Goal: Task Accomplishment & Management: Complete application form

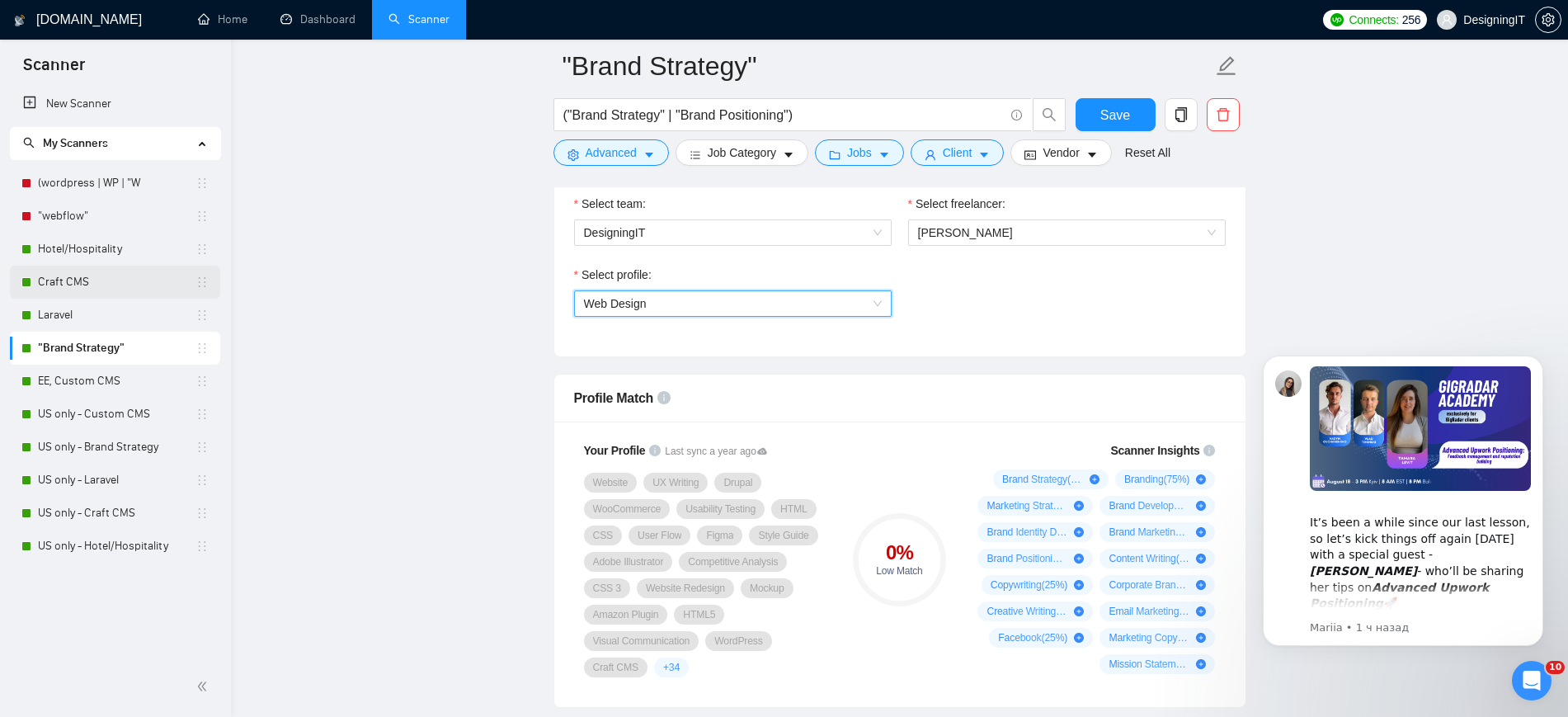
scroll to position [887, 0]
drag, startPoint x: 76, startPoint y: 252, endPoint x: 883, endPoint y: 104, distance: 820.5
click at [76, 252] on link "Hotel/Hospitality" at bounding box center [116, 248] width 158 height 33
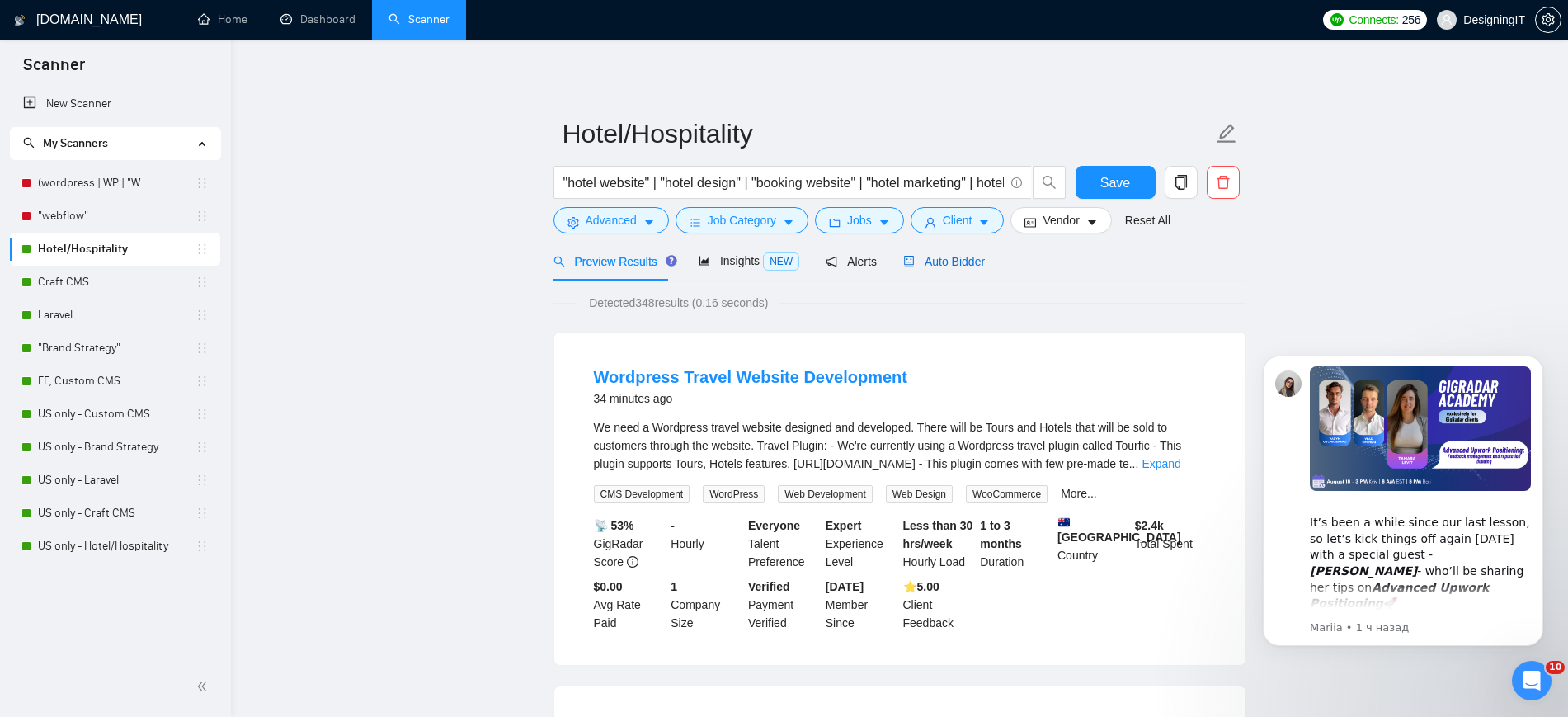
click at [962, 258] on span "Auto Bidder" at bounding box center [944, 262] width 82 height 13
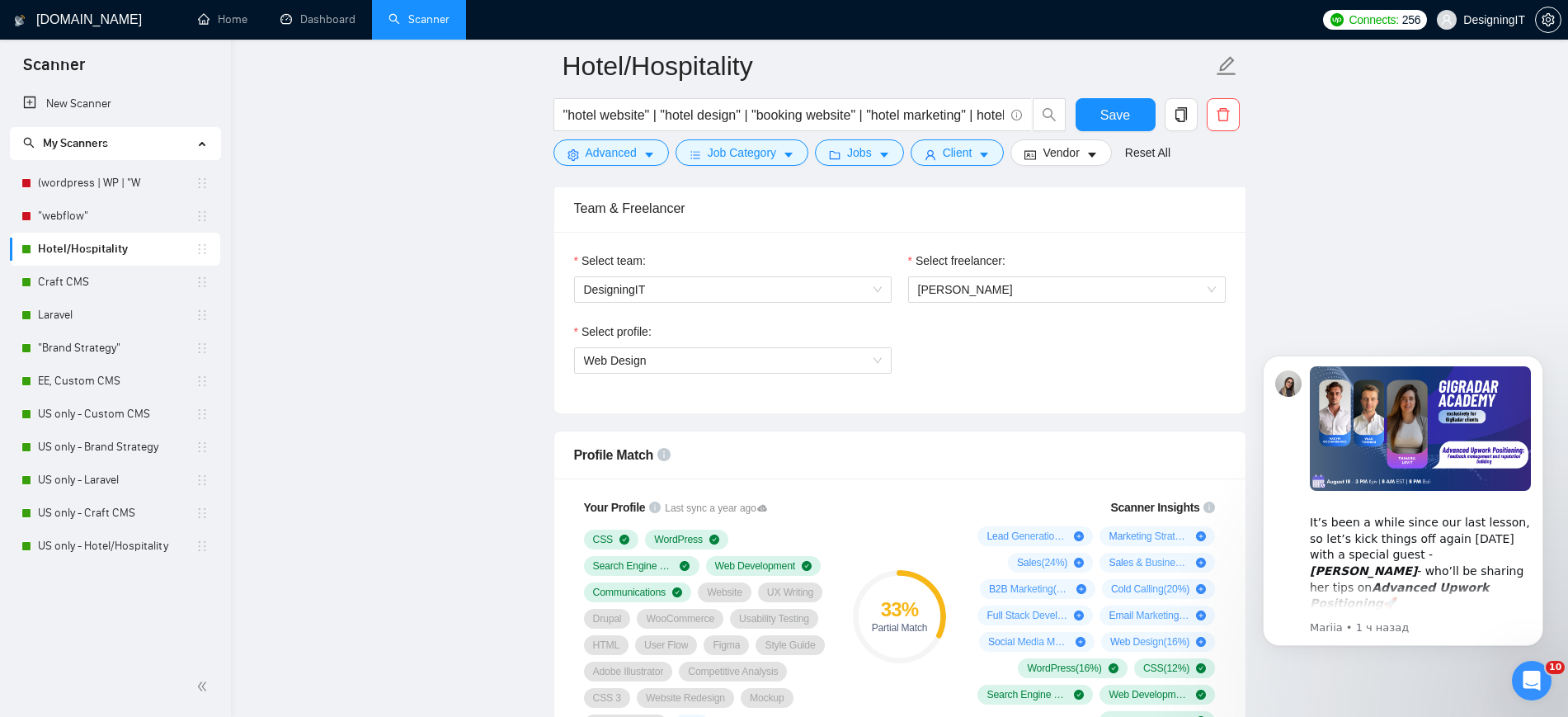
scroll to position [928, 0]
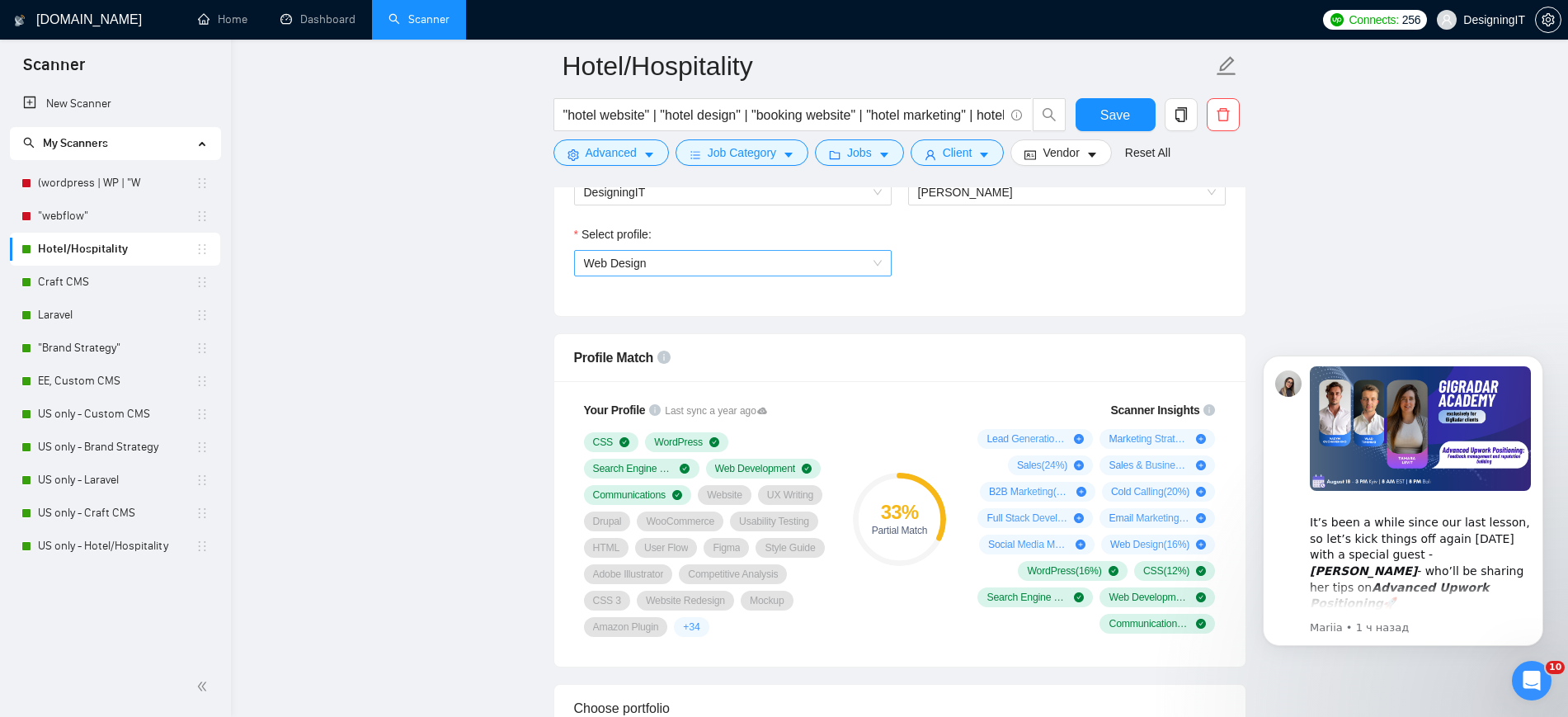
click at [870, 260] on span "Web Design" at bounding box center [733, 263] width 297 height 25
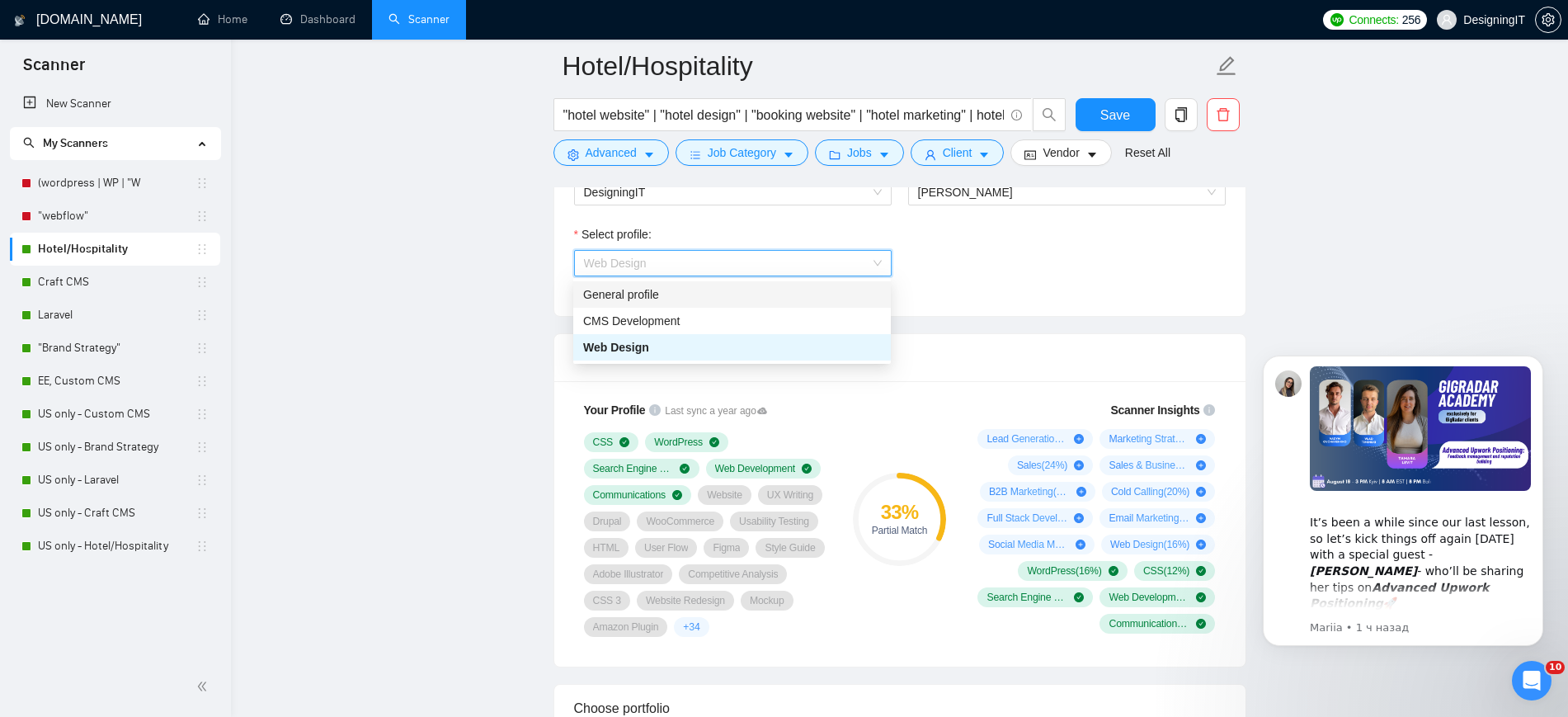
click at [808, 296] on div "General profile" at bounding box center [732, 295] width 297 height 18
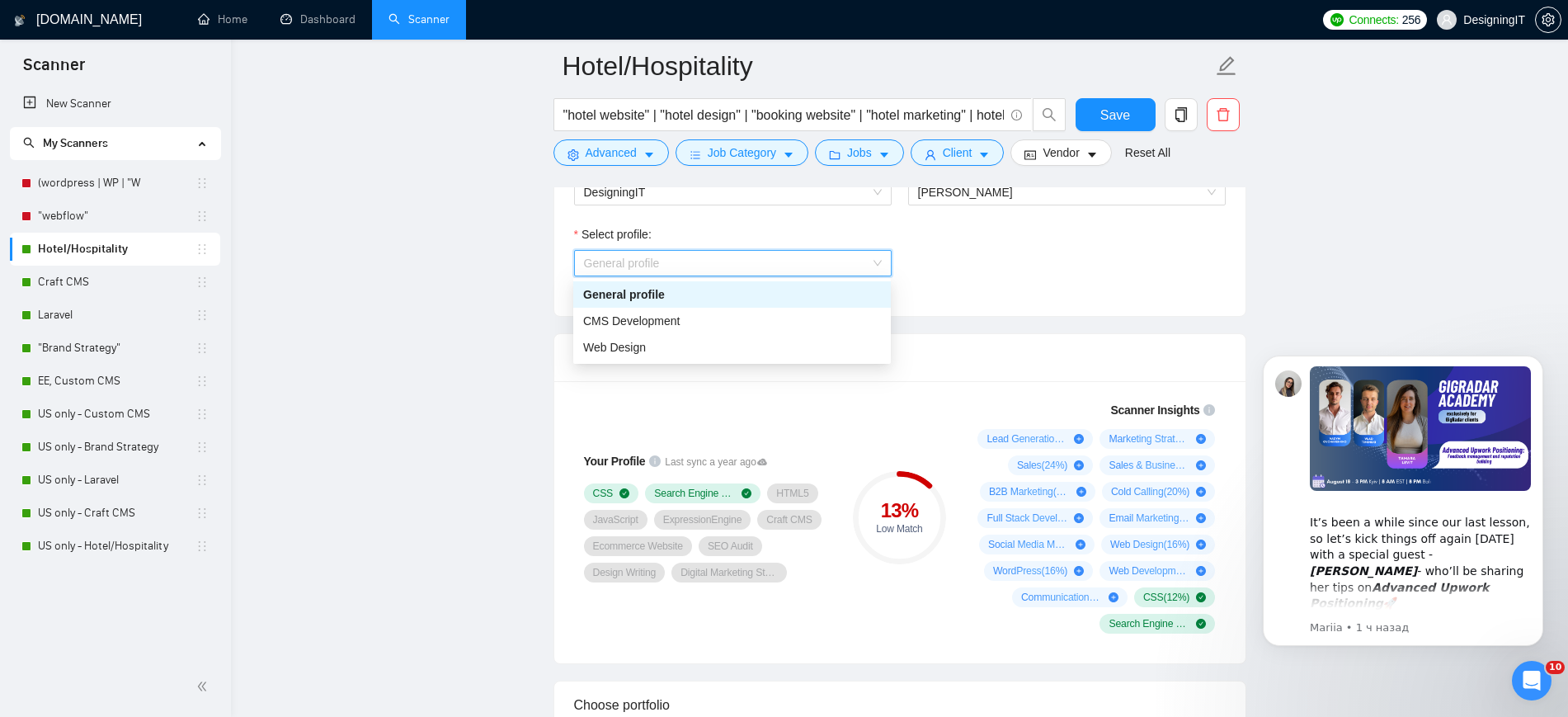
click at [855, 257] on span "General profile" at bounding box center [733, 263] width 297 height 25
click at [831, 316] on div "CMS Development" at bounding box center [732, 321] width 297 height 18
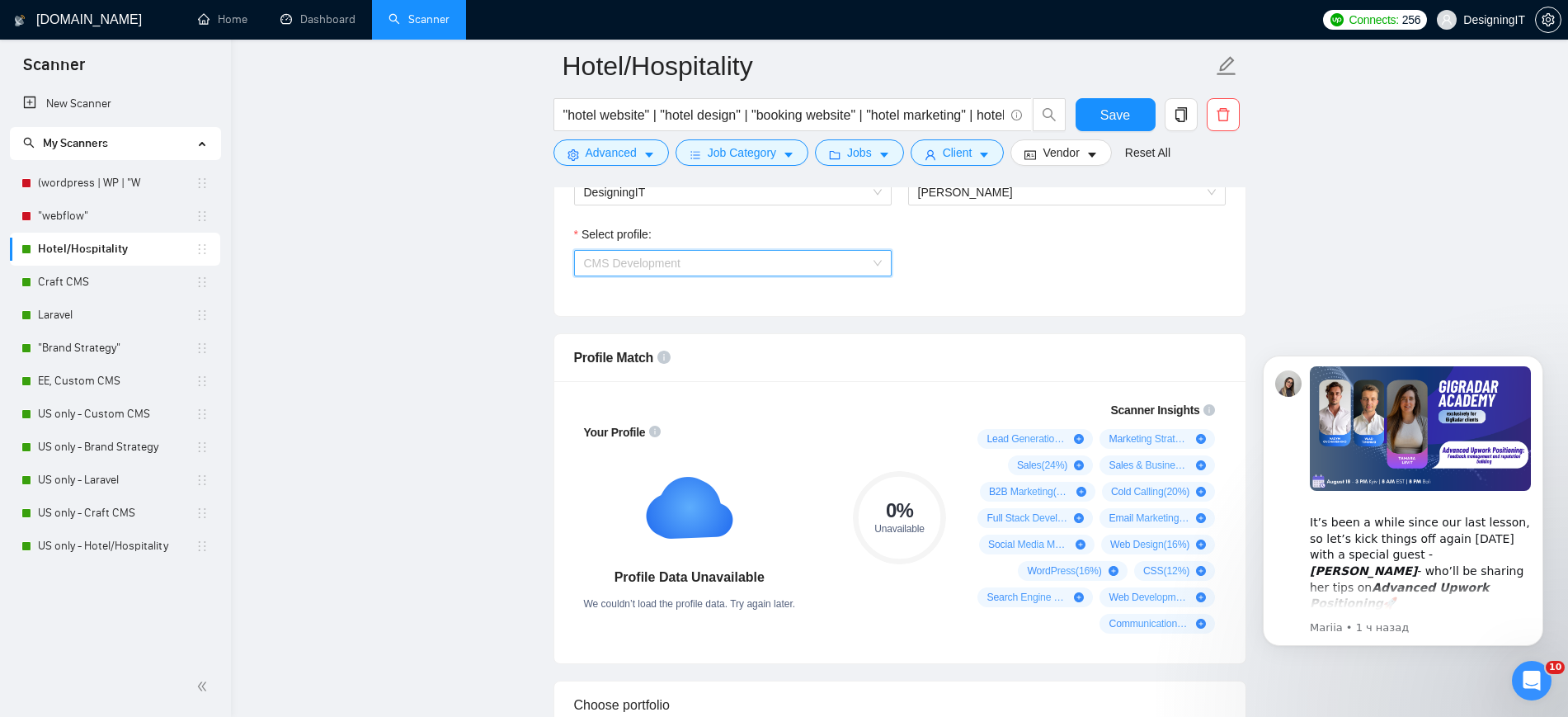
click at [871, 257] on span "CMS Development" at bounding box center [733, 263] width 297 height 25
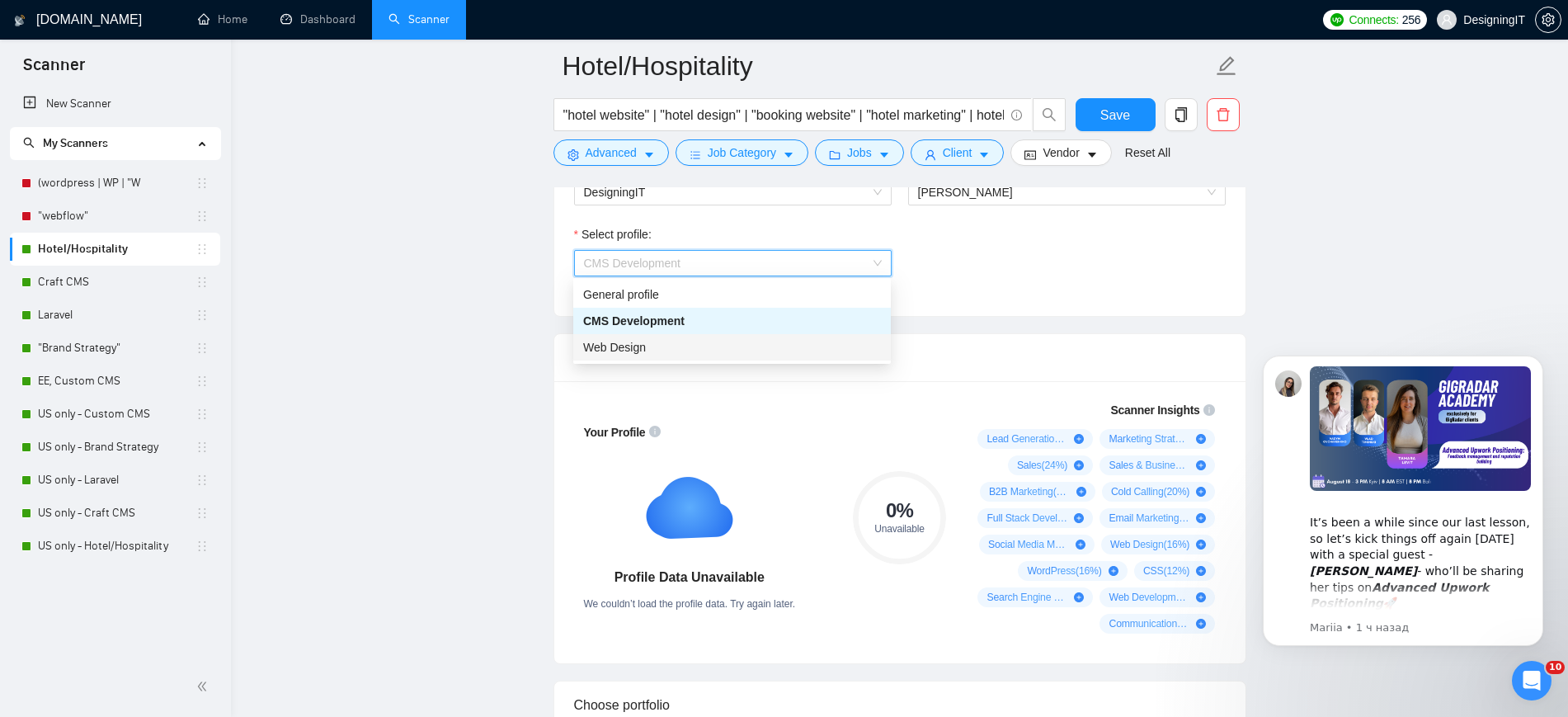
click at [833, 345] on div "Web Design" at bounding box center [732, 348] width 297 height 18
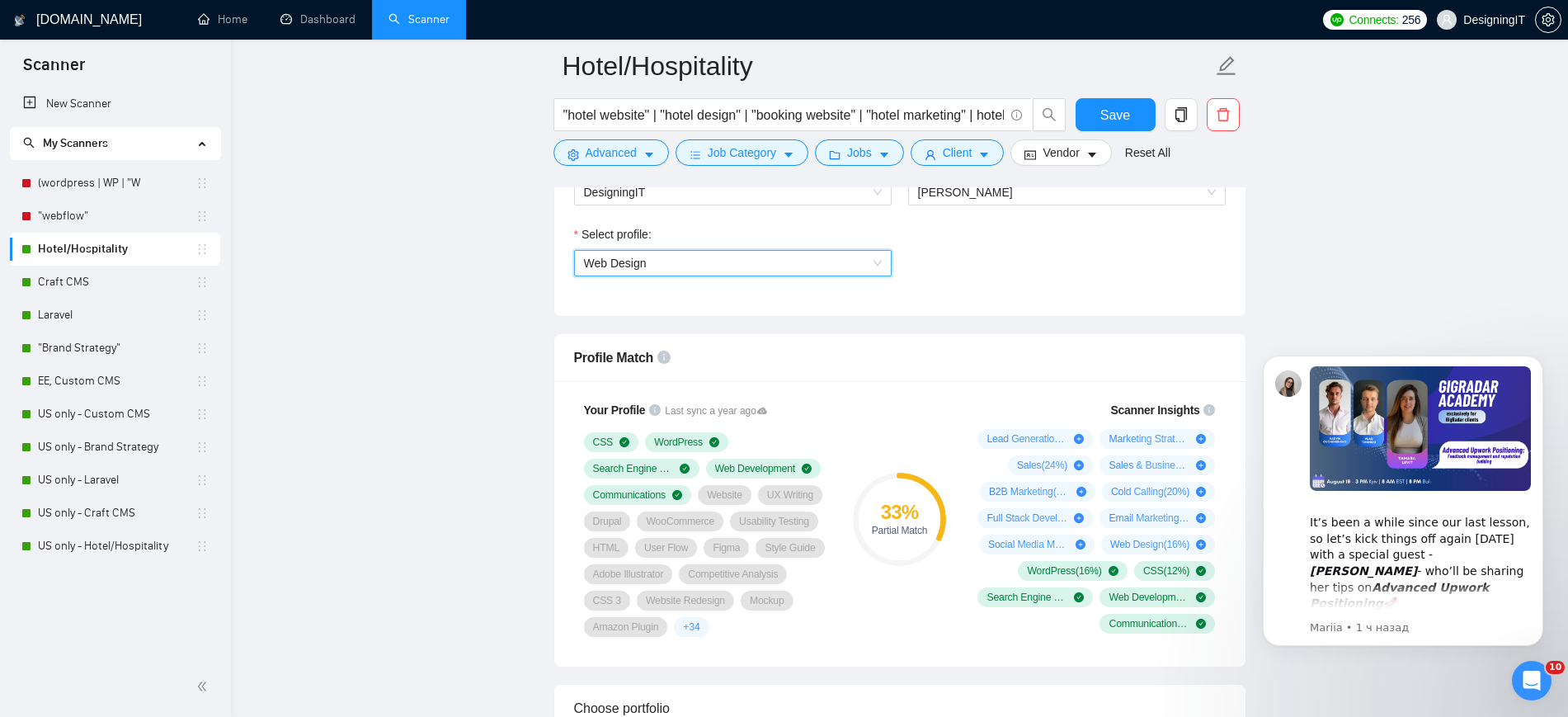
click at [794, 256] on span "Web Design" at bounding box center [733, 263] width 297 height 25
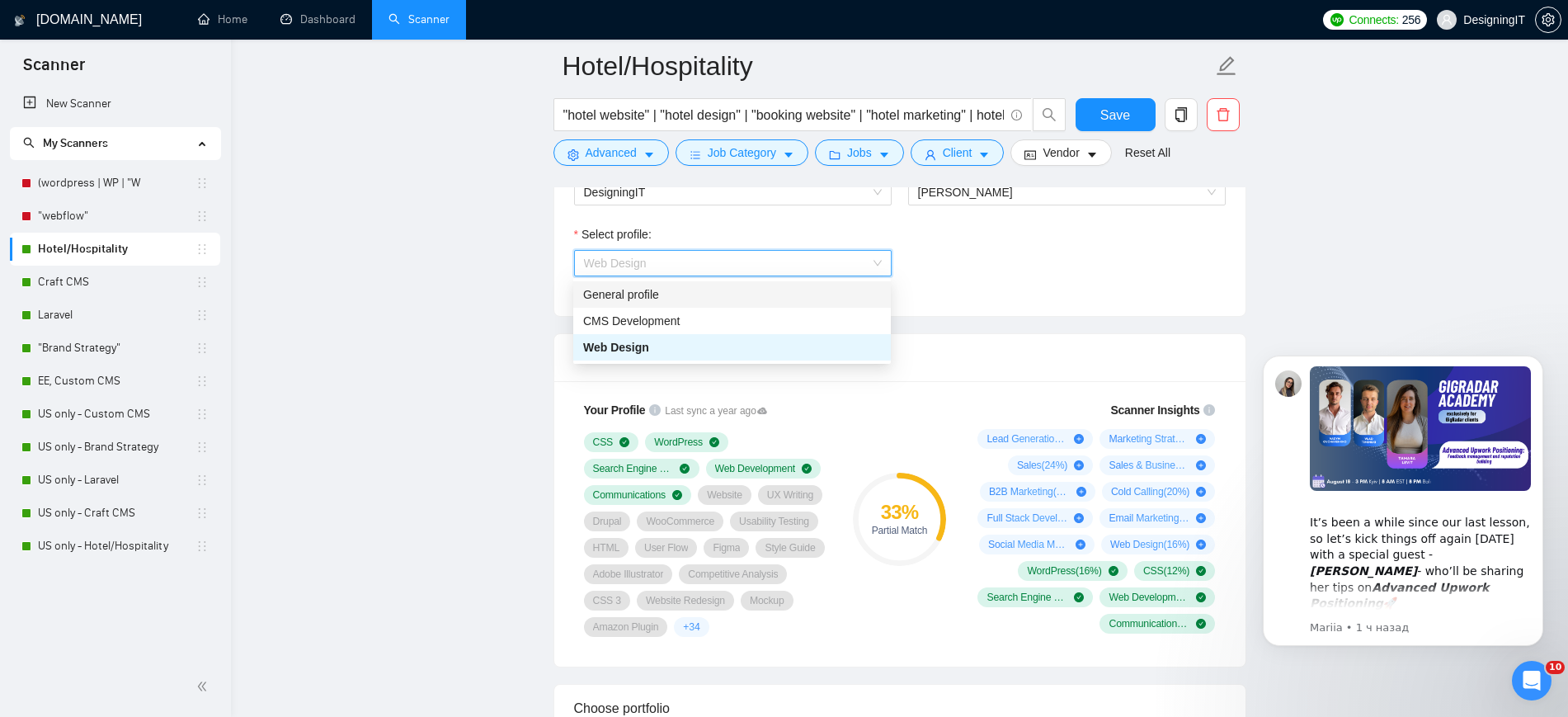
click at [749, 297] on div "General profile" at bounding box center [732, 295] width 297 height 18
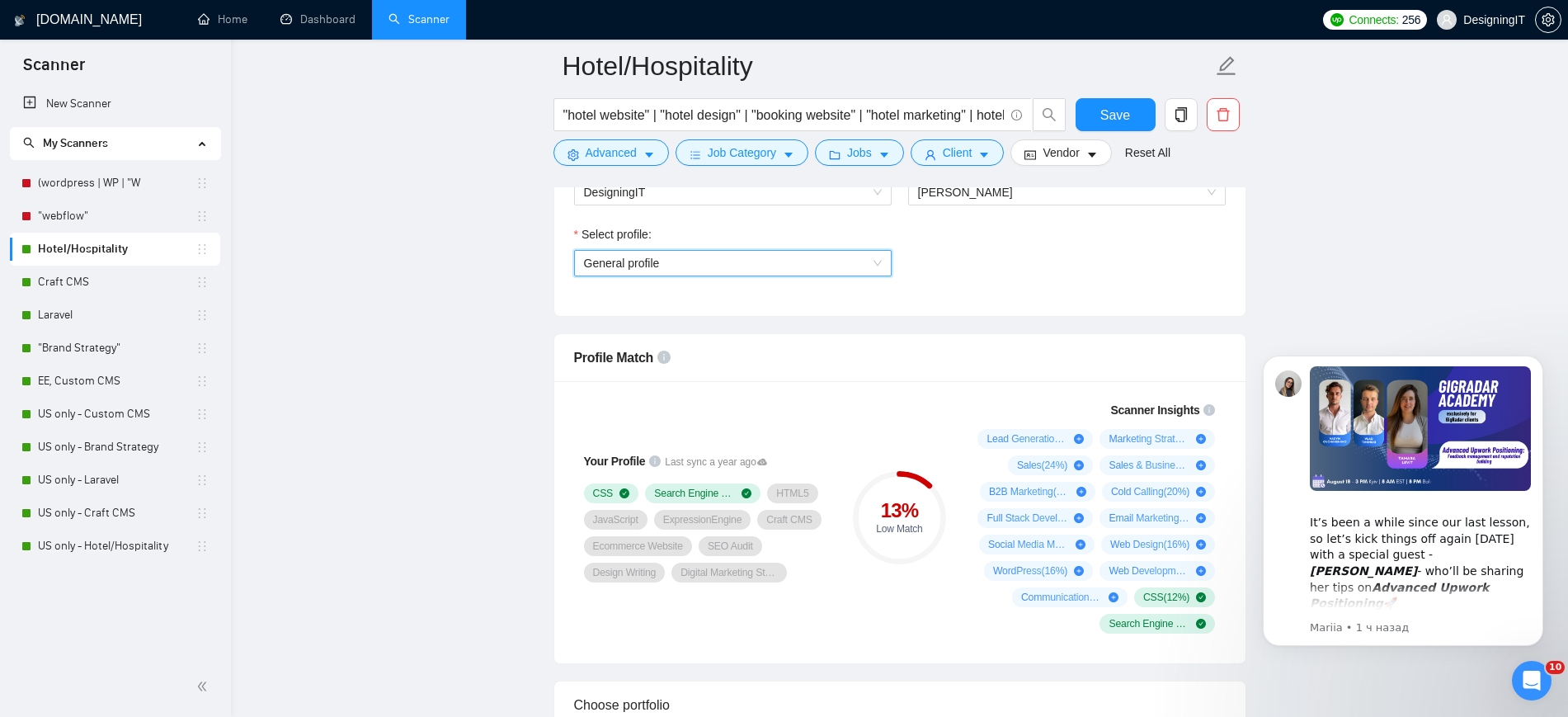
click at [855, 267] on span "General profile" at bounding box center [733, 263] width 297 height 25
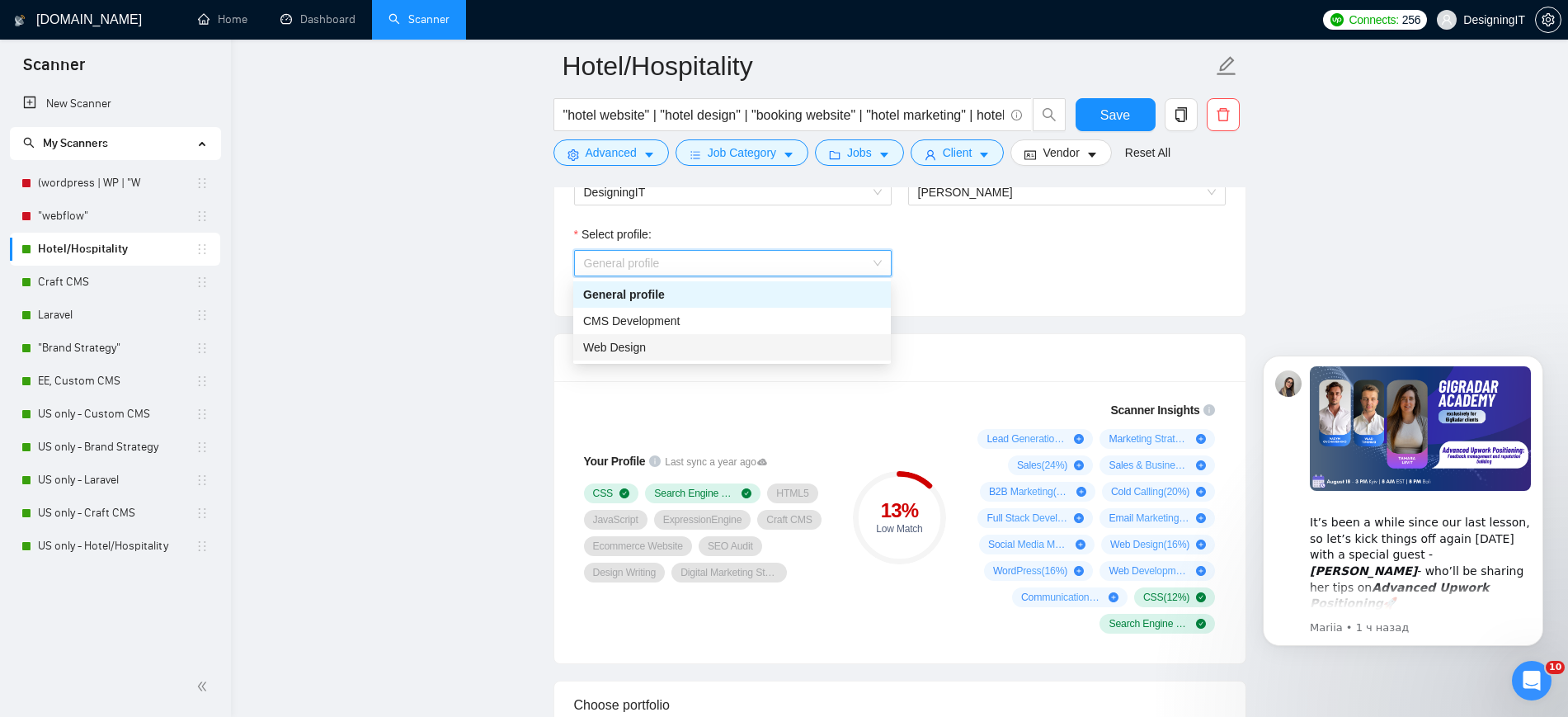
click at [789, 359] on div "Web Design" at bounding box center [732, 348] width 317 height 27
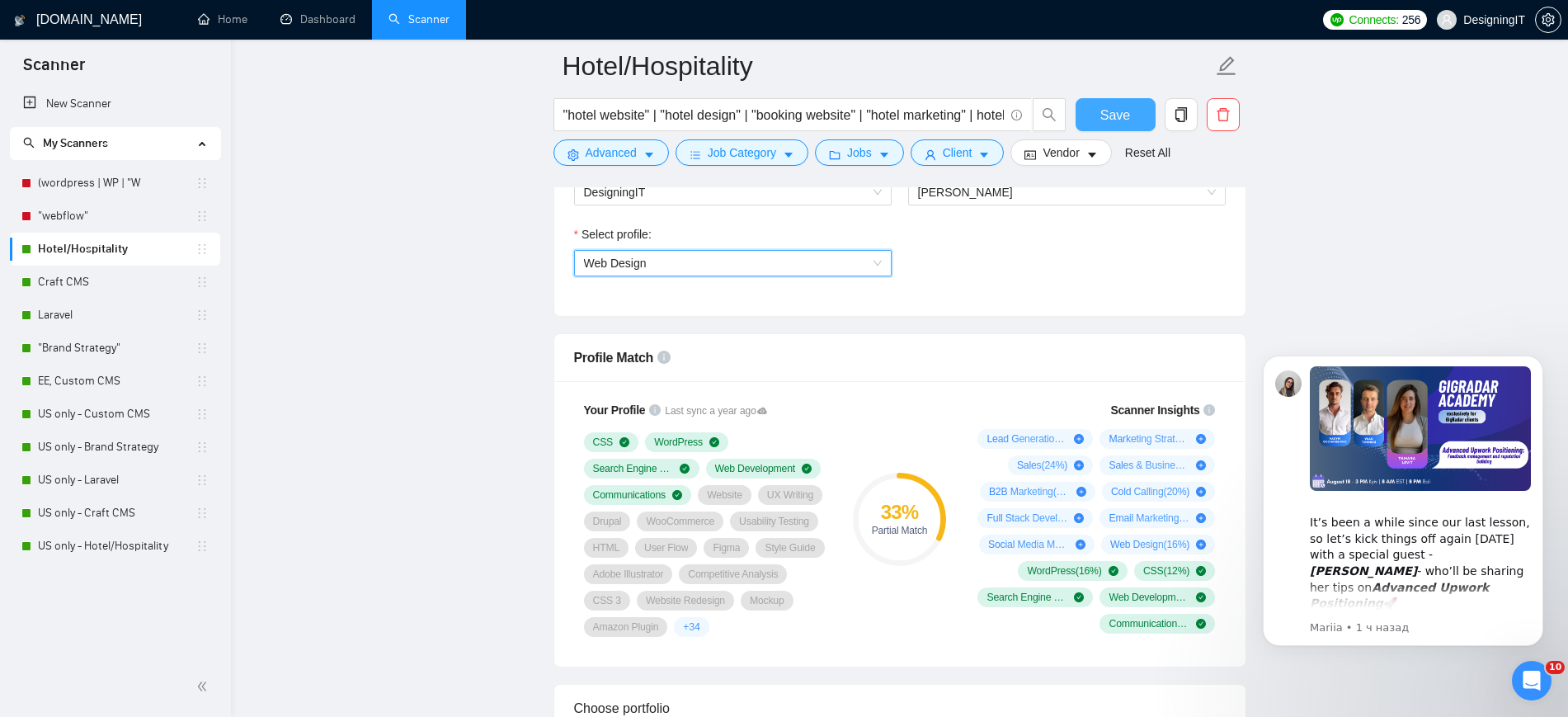
click at [1108, 116] on span "Save" at bounding box center [1115, 114] width 30 height 21
click at [109, 281] on link "Craft CMS" at bounding box center [116, 282] width 158 height 33
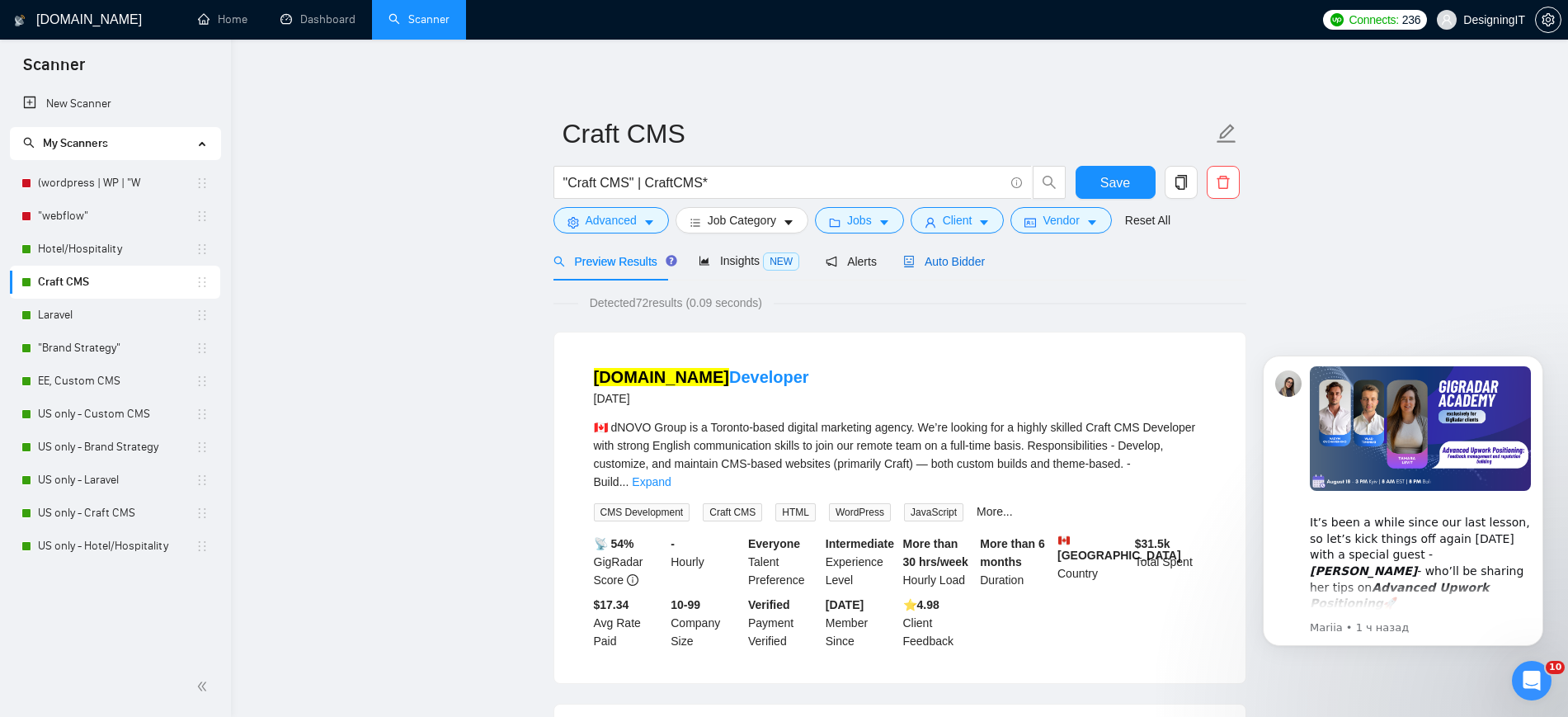
click at [949, 258] on span "Auto Bidder" at bounding box center [944, 262] width 82 height 13
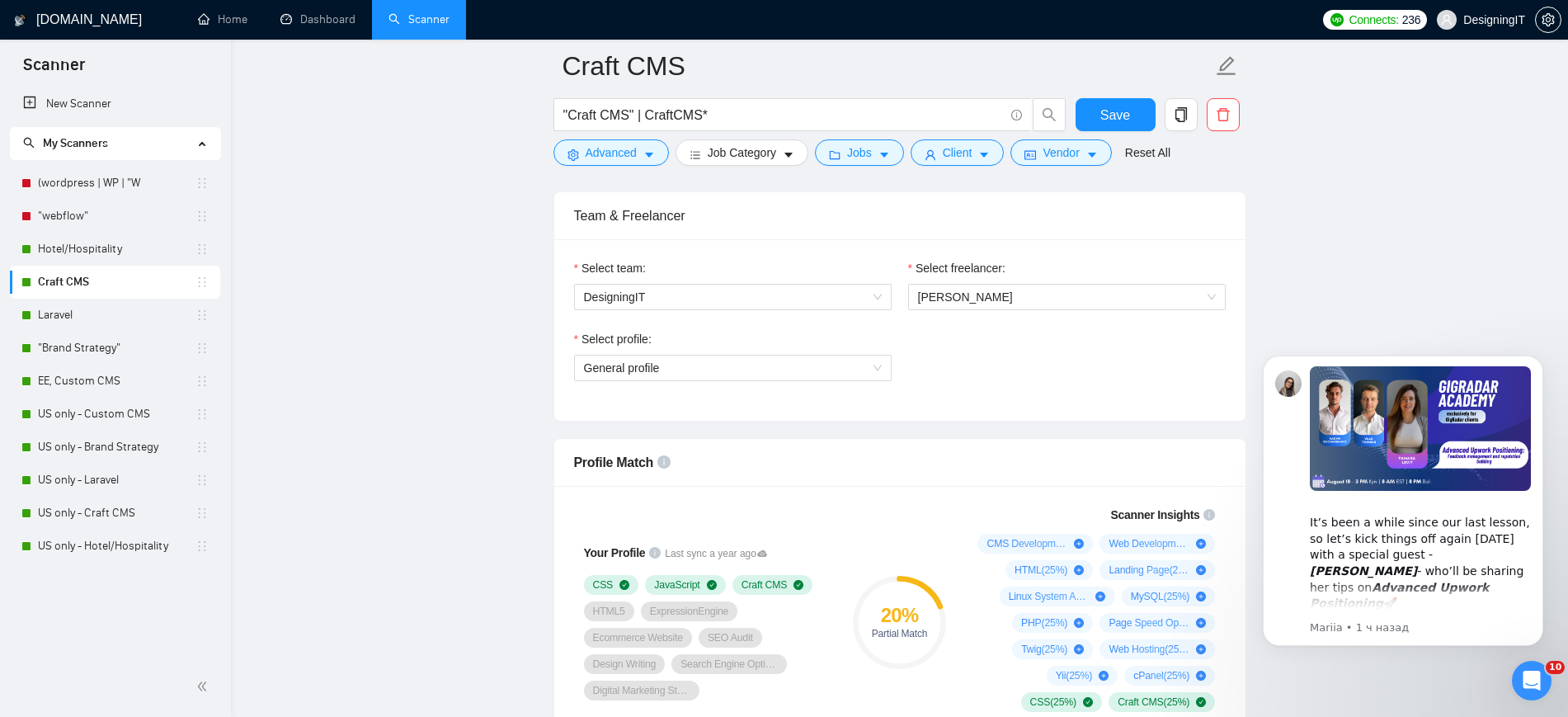
scroll to position [825, 0]
click at [846, 369] on span "General profile" at bounding box center [733, 367] width 297 height 25
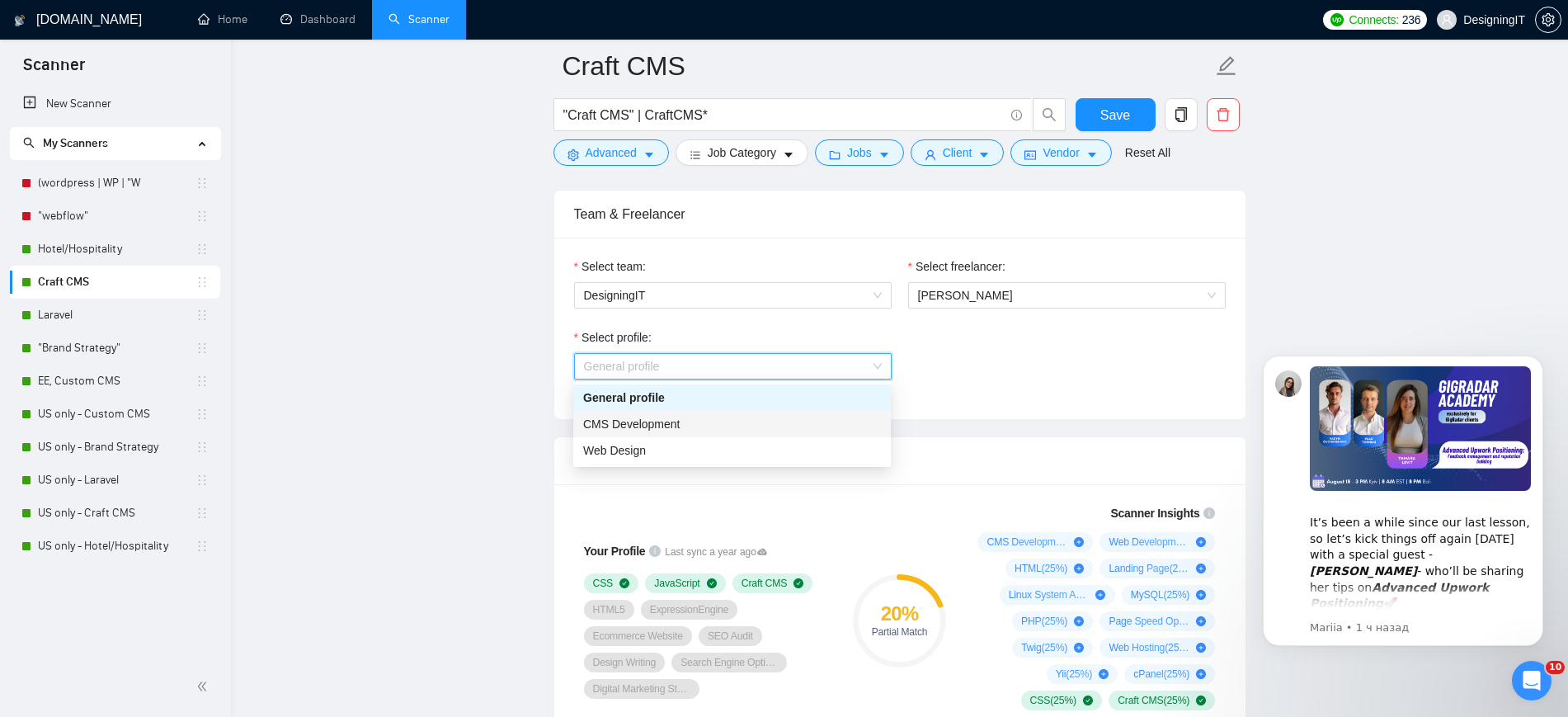
click at [799, 431] on div "CMS Development" at bounding box center [732, 425] width 297 height 18
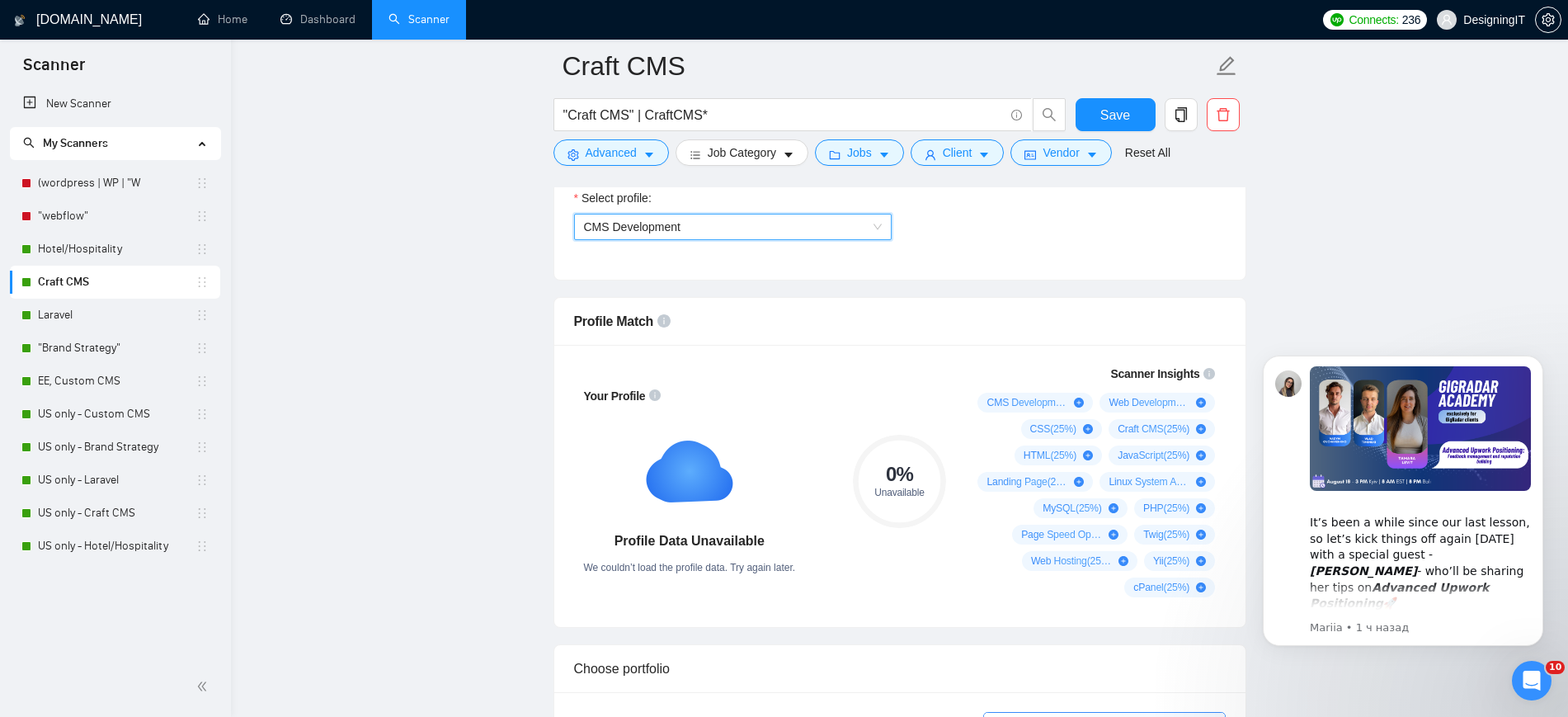
scroll to position [928, 0]
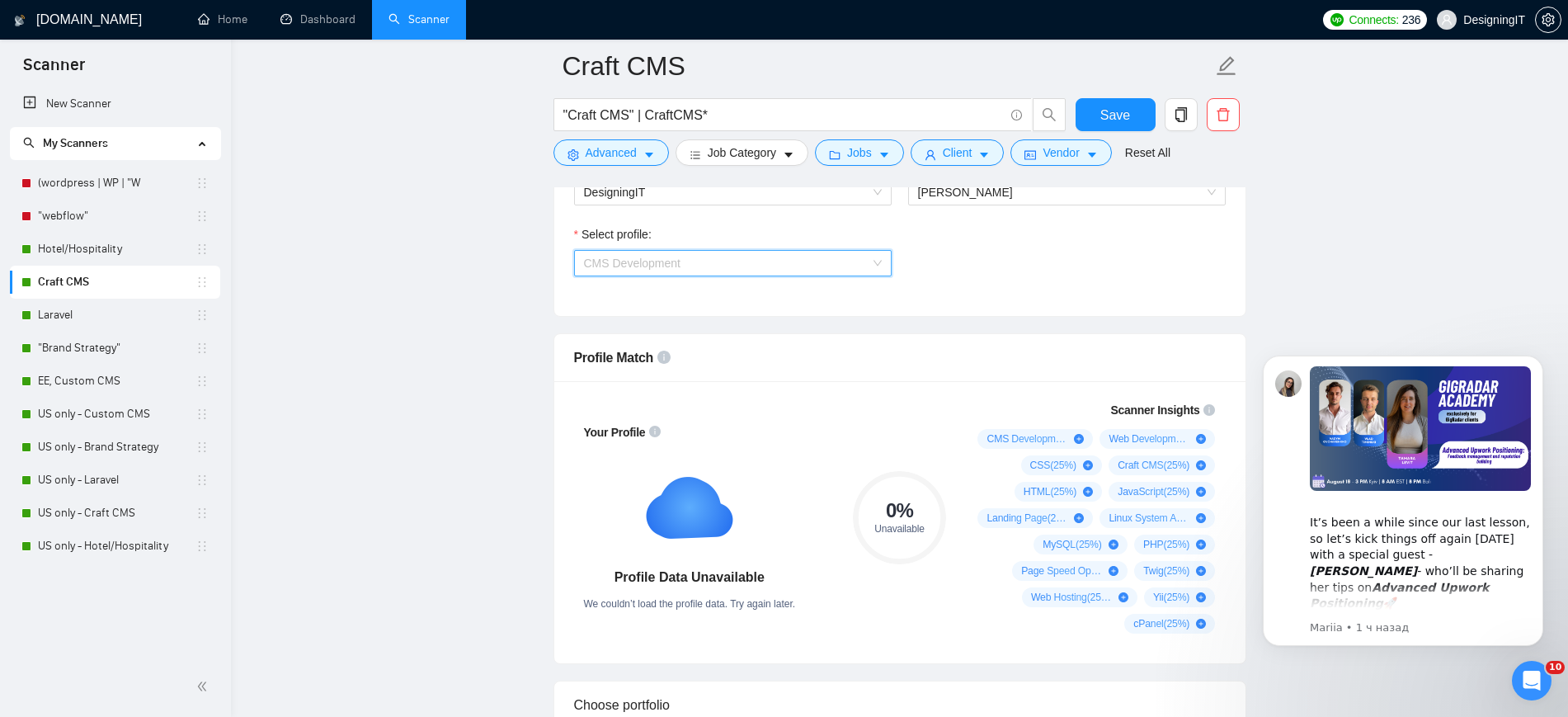
click at [779, 261] on span "CMS Development" at bounding box center [733, 263] width 297 height 25
click at [964, 268] on div "Select profile: CMS Development" at bounding box center [900, 261] width 668 height 71
